Goal: Contribute content: Add original content to the website for others to see

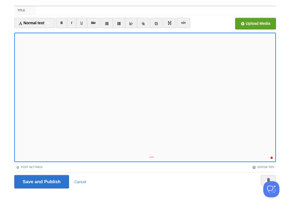
scroll to position [161, 0]
click at [41, 181] on input "Save and Publish" at bounding box center [41, 181] width 55 height 13
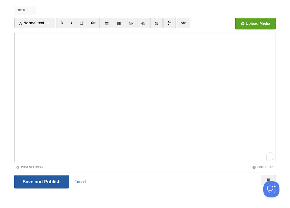
click at [53, 180] on input "Save and Publish" at bounding box center [41, 181] width 55 height 13
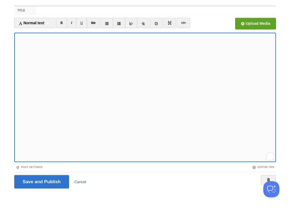
click at [82, 181] on link "Cancel" at bounding box center [81, 182] width 12 height 4
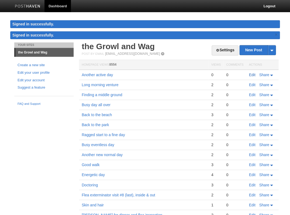
click at [251, 73] on link "Edit" at bounding box center [252, 75] width 6 height 4
